Goal: Task Accomplishment & Management: Complete application form

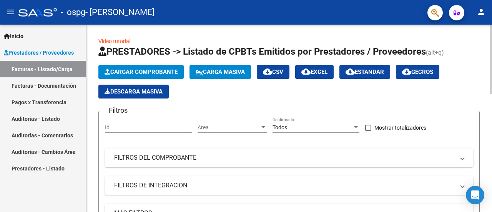
scroll to position [0, 854]
click at [110, 75] on span "Cargar Comprobante" at bounding box center [141, 71] width 73 height 7
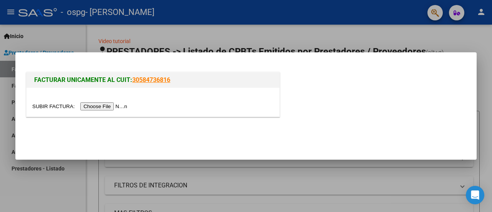
click at [105, 106] on input "file" at bounding box center [80, 106] width 97 height 8
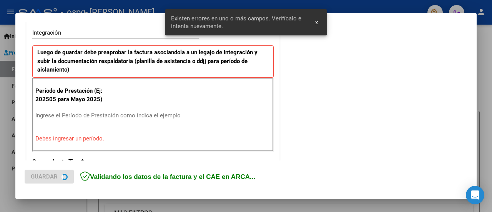
scroll to position [192, 0]
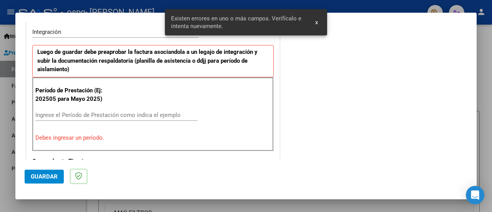
click at [80, 113] on input "Ingrese el Período de Prestación como indica el ejemplo" at bounding box center [116, 115] width 162 height 7
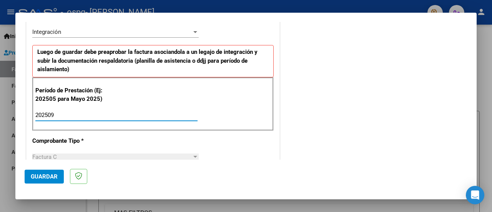
type input "202509"
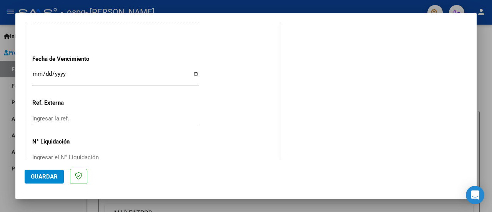
scroll to position [555, 0]
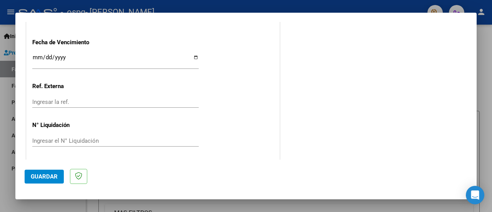
click at [62, 176] on button "Guardar" at bounding box center [44, 177] width 39 height 14
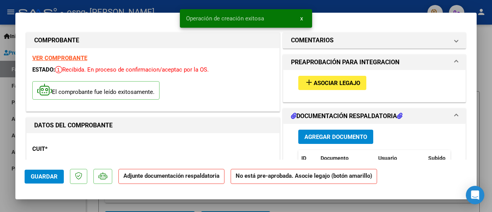
click at [356, 80] on span "Asociar Legajo" at bounding box center [337, 83] width 47 height 7
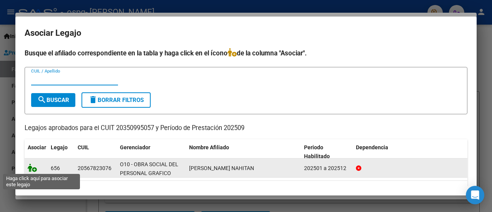
click at [30, 169] on icon at bounding box center [32, 167] width 9 height 8
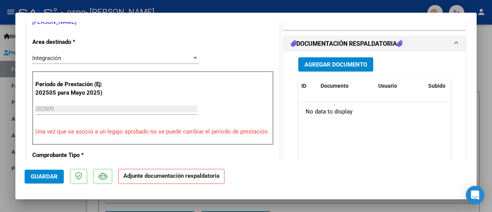
scroll to position [186, 0]
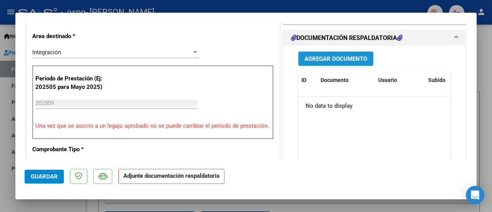
click at [345, 60] on span "Agregar Documento" at bounding box center [336, 58] width 63 height 7
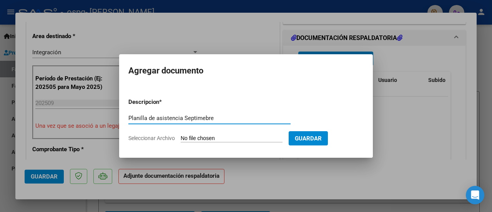
type input "Planilla de asistencia Septimebre"
click at [229, 136] on input "Seleccionar Archivo" at bounding box center [232, 138] width 102 height 7
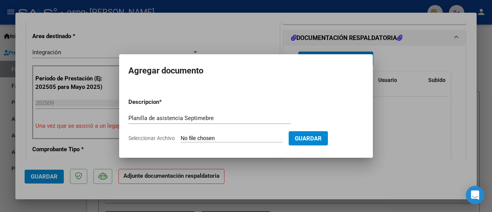
type input "C:\fakepath\planilla de asistencia - setiembre - [PERSON_NAME].pdf"
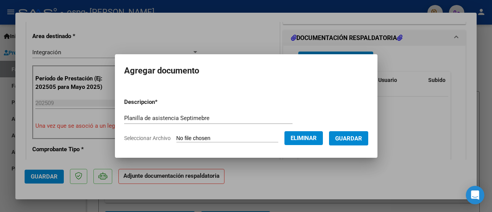
click at [347, 143] on button "Guardar" at bounding box center [348, 138] width 39 height 14
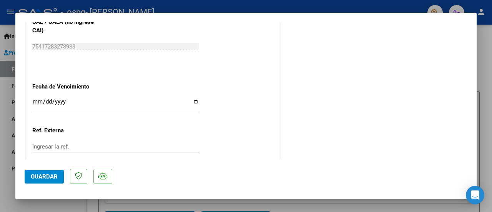
scroll to position [558, 0]
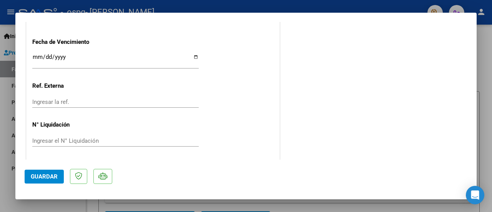
click at [50, 176] on span "Guardar" at bounding box center [44, 176] width 27 height 7
click at [62, 175] on button "Guardar" at bounding box center [44, 177] width 39 height 14
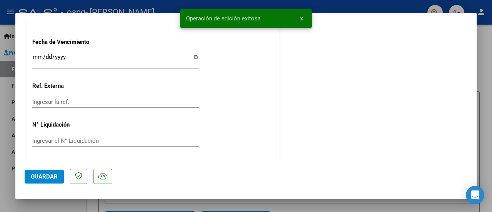
click at [300, 19] on span "x" at bounding box center [301, 18] width 3 height 7
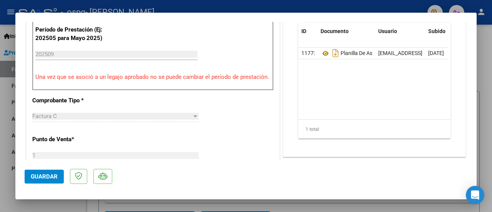
scroll to position [195, 0]
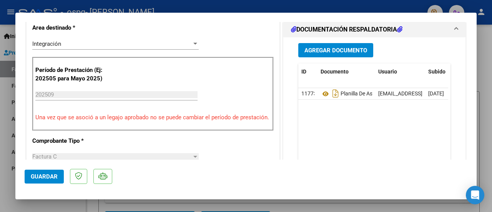
click at [492, 53] on div at bounding box center [246, 106] width 492 height 212
type input "$ 0,00"
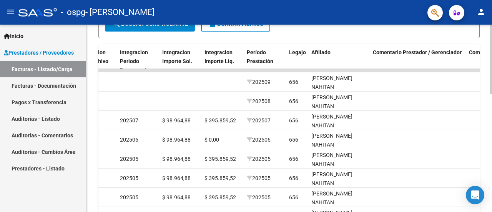
click at [481, 141] on div "Video tutorial PRESTADORES -> Listado de CPBTs Emitidos por Prestadores / Prove…" at bounding box center [290, 60] width 408 height 501
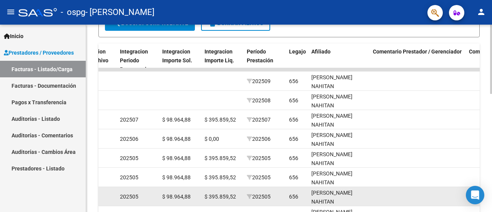
drag, startPoint x: 233, startPoint y: 208, endPoint x: 146, endPoint y: 204, distance: 87.0
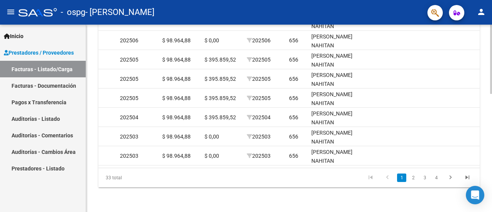
scroll to position [319, 0]
click at [492, 166] on div at bounding box center [491, 177] width 2 height 69
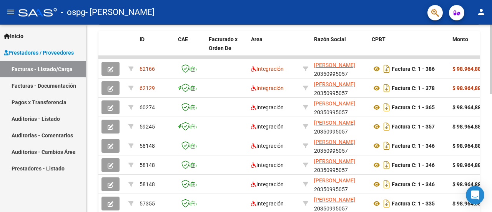
scroll to position [226, 0]
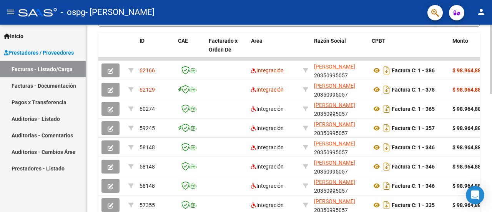
click at [490, 117] on div "Video tutorial PRESTADORES -> Listado de CPBTs Emitidos por Prestadores / Prove…" at bounding box center [290, 48] width 408 height 501
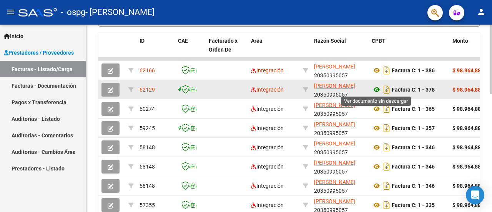
click at [378, 87] on icon at bounding box center [377, 89] width 10 height 9
click at [115, 90] on button "button" at bounding box center [111, 90] width 18 height 14
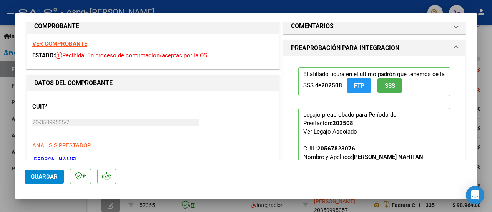
scroll to position [0, 0]
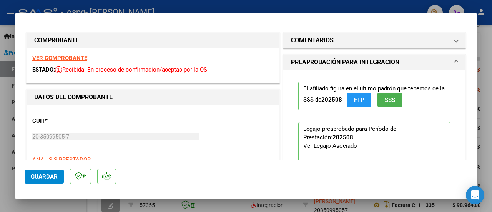
click at [491, 85] on div at bounding box center [246, 106] width 492 height 212
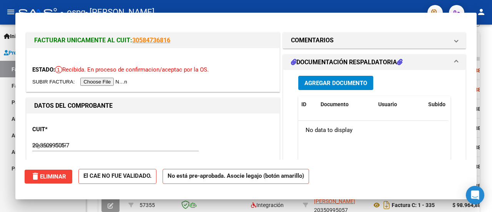
type input "$ 0,00"
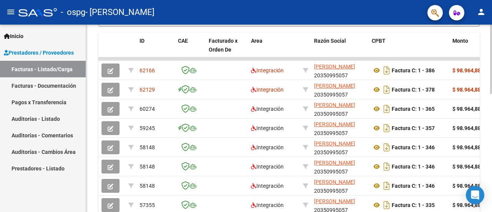
scroll to position [39, 0]
